Goal: Information Seeking & Learning: Find specific fact

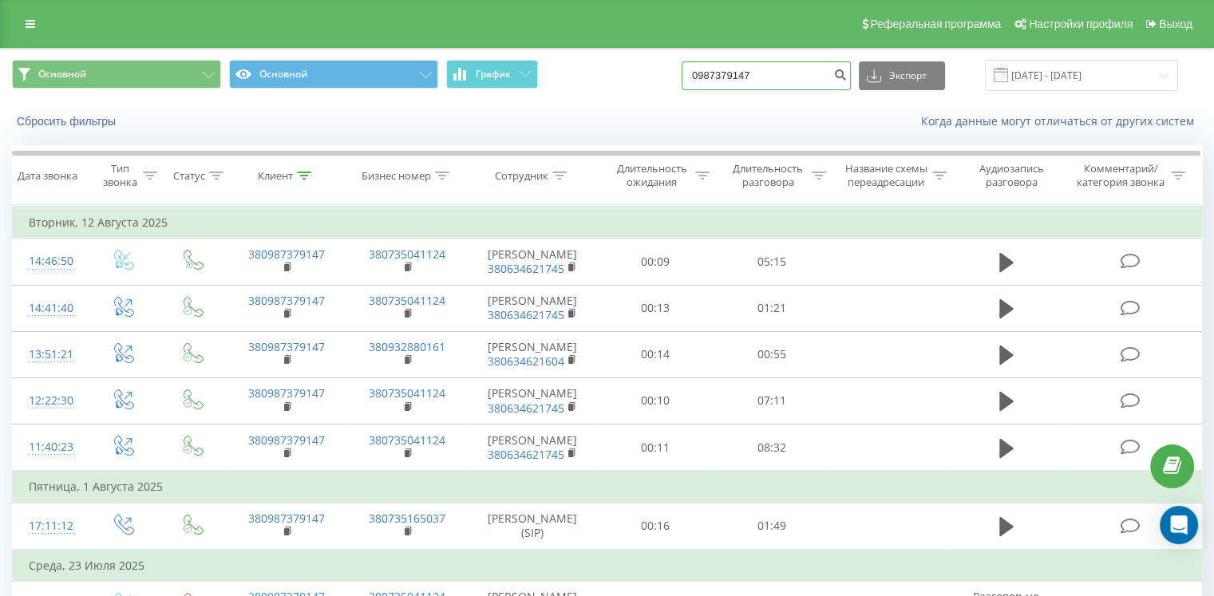
drag, startPoint x: 784, startPoint y: 81, endPoint x: 661, endPoint y: 80, distance: 122.9
click at [661, 80] on div "Основной Основной График 0987379147 Экспорт .csv .xls .xlsx [DATE] - [DATE]" at bounding box center [607, 75] width 1190 height 31
paste input "67760428"
type input "0677604287"
click at [847, 73] on icon "submit" at bounding box center [840, 73] width 14 height 10
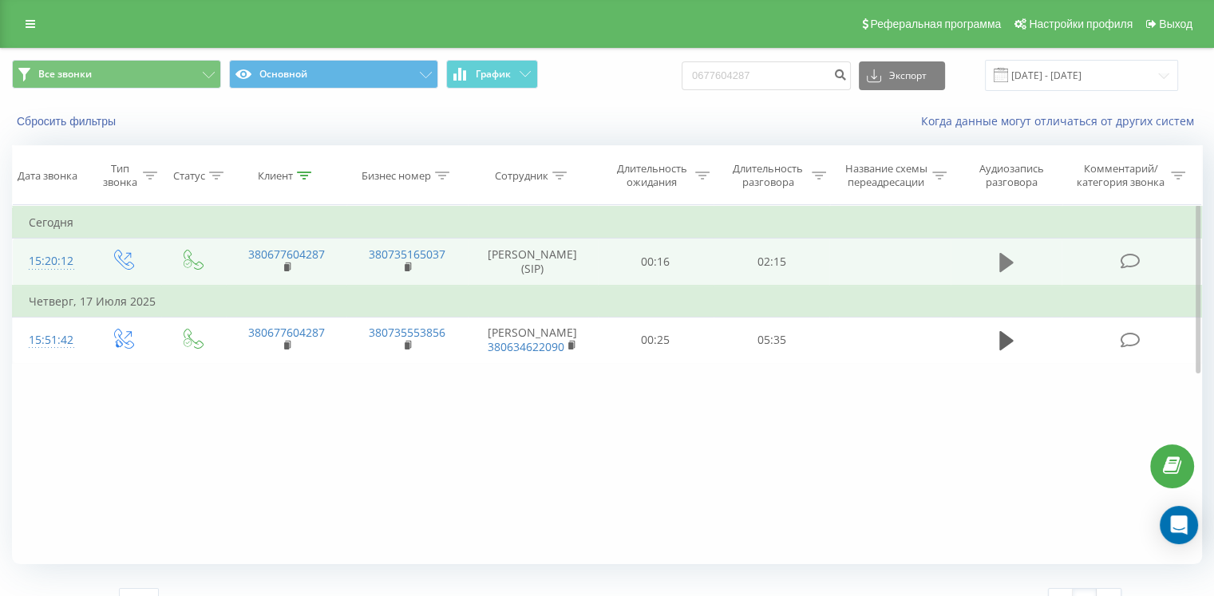
click at [1010, 257] on icon at bounding box center [1006, 262] width 14 height 22
